Goal: Task Accomplishment & Management: Use online tool/utility

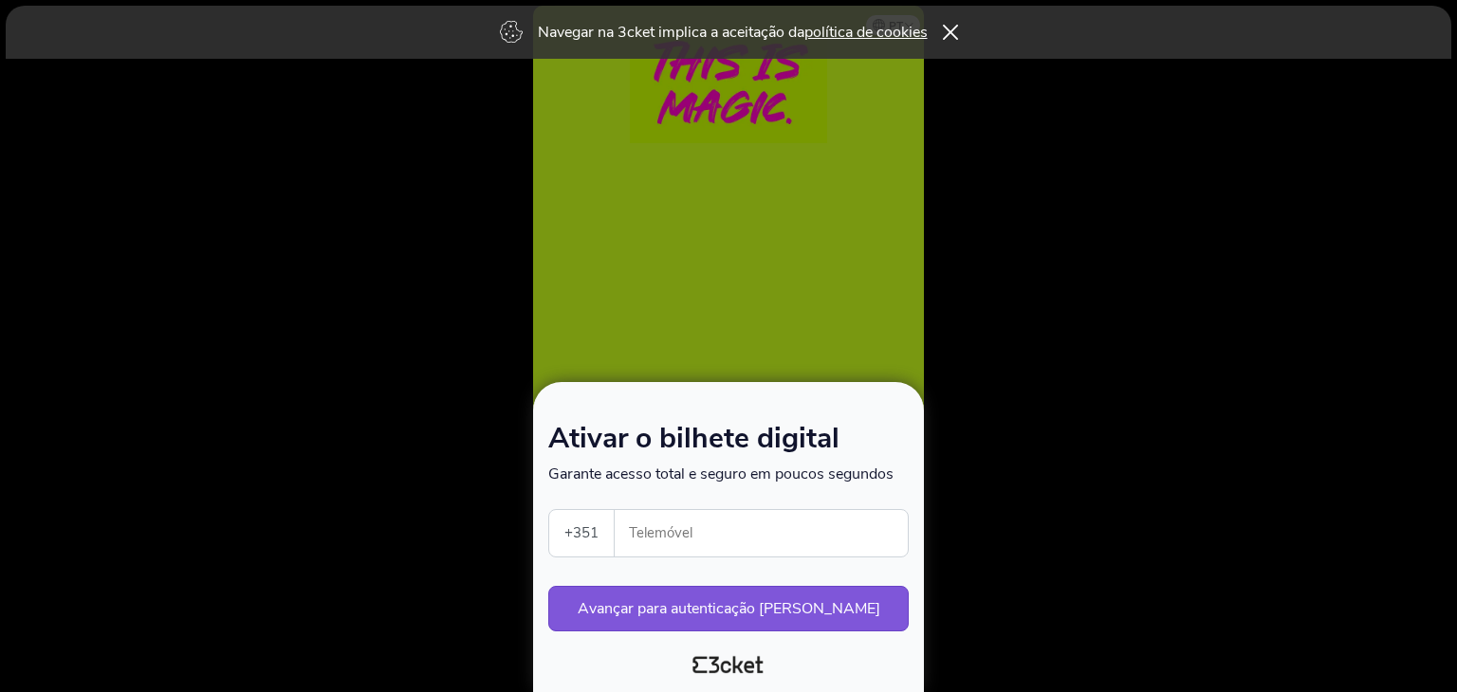
click at [766, 540] on input "Telemóvel" at bounding box center [769, 533] width 278 height 46
click at [1378, 296] on div at bounding box center [728, 346] width 1457 height 692
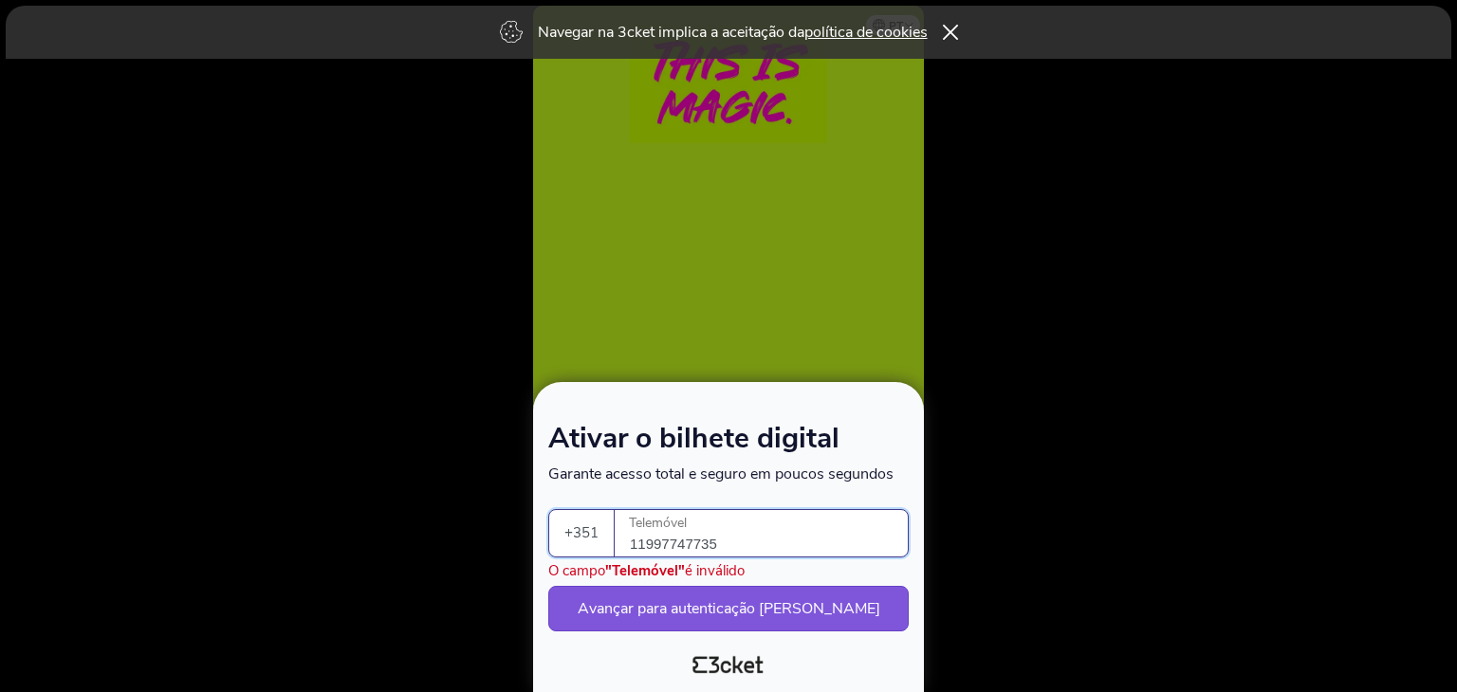
drag, startPoint x: 747, startPoint y: 550, endPoint x: 1394, endPoint y: 475, distance: 651.1
click at [489, 558] on div "Ativar o bilhete digital Garante acesso total e seguro em poucos segundos +351 …" at bounding box center [728, 346] width 1457 height 692
click at [712, 613] on button "Avançar para autenticação [PERSON_NAME]" at bounding box center [728, 609] width 360 height 46
drag, startPoint x: 783, startPoint y: 535, endPoint x: 899, endPoint y: 528, distance: 115.9
click at [505, 542] on div "Ativar o bilhete digital Garante acesso total e seguro em poucos segundos +351 …" at bounding box center [728, 346] width 1457 height 692
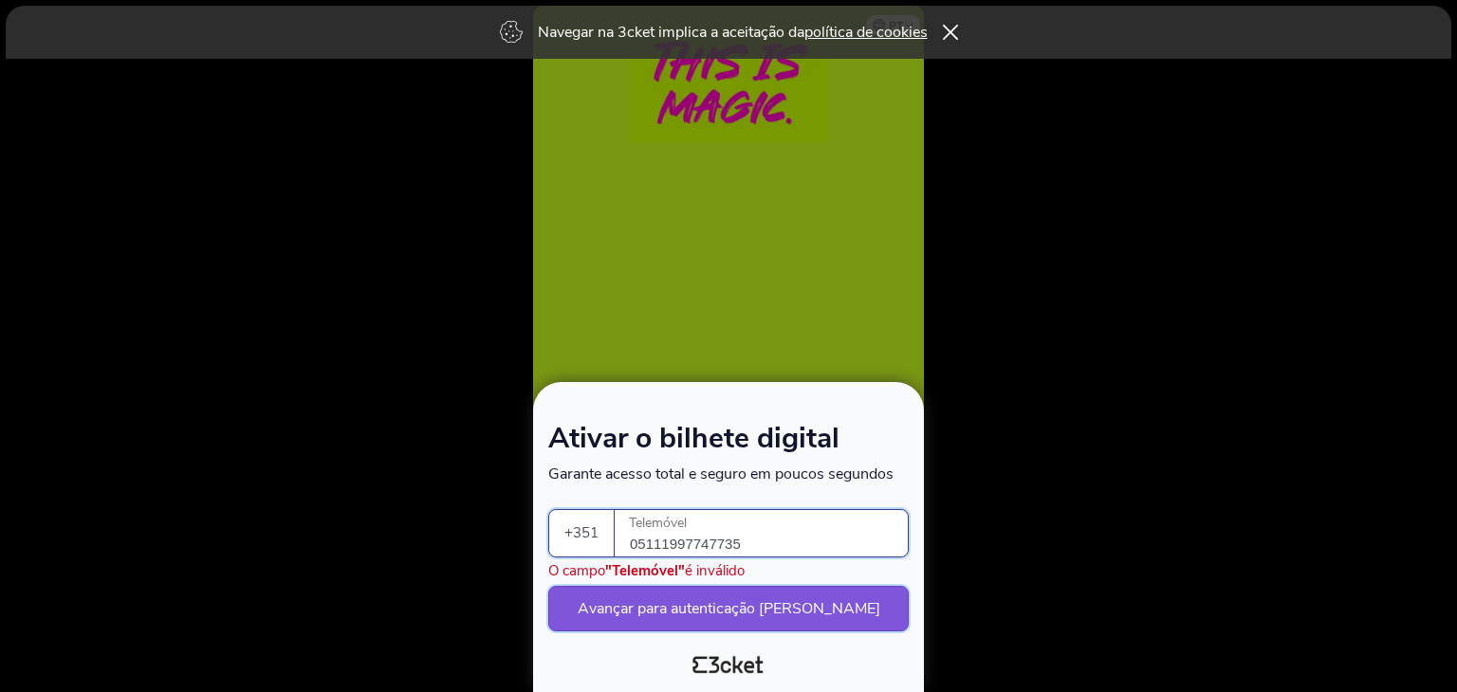
click at [774, 613] on button "Avançar para autenticação [PERSON_NAME]" at bounding box center [728, 609] width 360 height 46
click at [774, 611] on button "Avançar para autenticação [PERSON_NAME]" at bounding box center [728, 609] width 360 height 46
click at [1001, 561] on div at bounding box center [728, 346] width 1457 height 692
drag, startPoint x: 772, startPoint y: 536, endPoint x: 420, endPoint y: 591, distance: 356.1
click at [406, 590] on div "Ativar o bilhete digital Garante acesso total e seguro em poucos segundos +351 …" at bounding box center [728, 346] width 1457 height 692
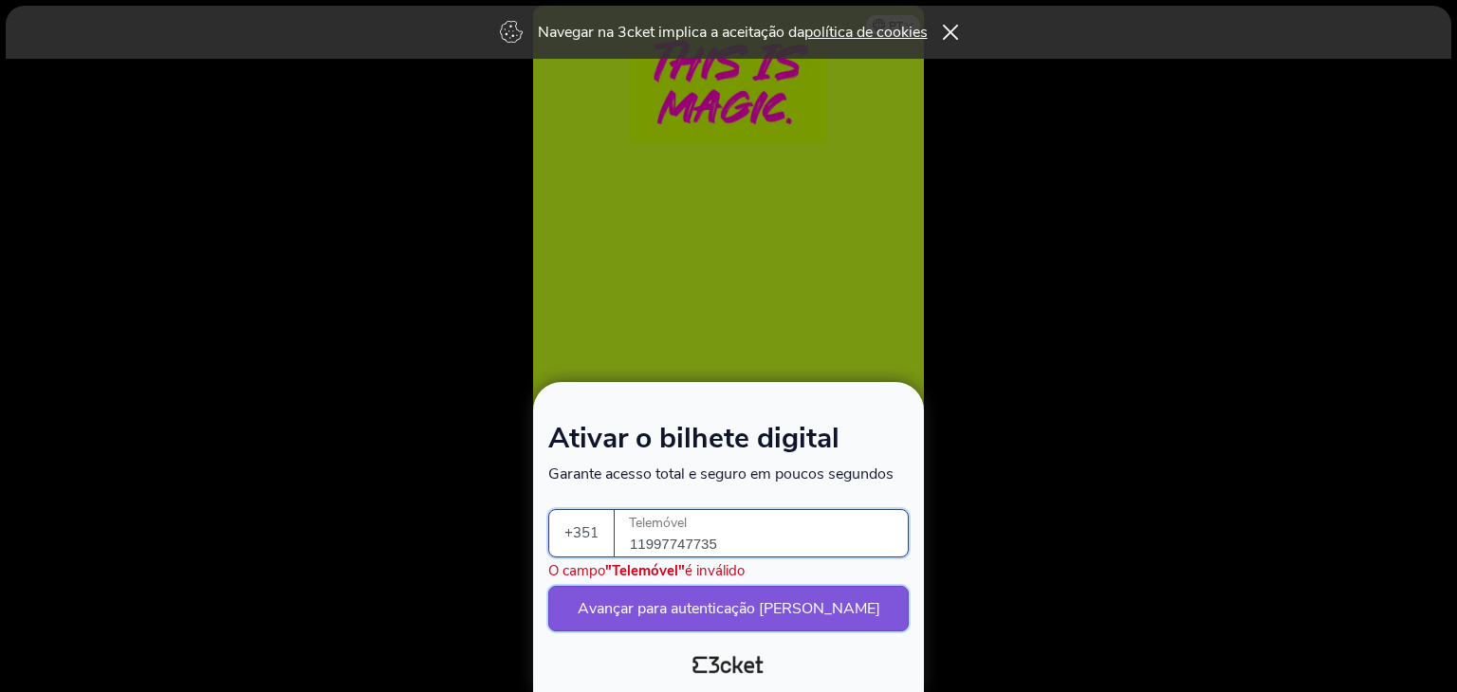
type input "11997747735"
click at [689, 614] on button "Avançar para autenticação [PERSON_NAME]" at bounding box center [728, 609] width 360 height 46
